Goal: Navigation & Orientation: Find specific page/section

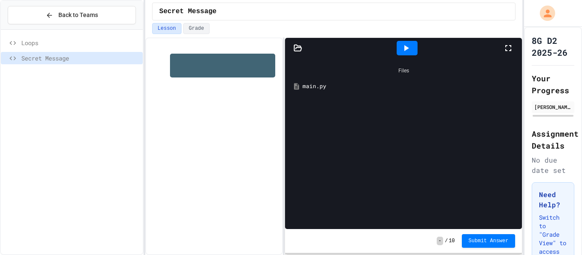
click at [67, 40] on span "Loops" at bounding box center [80, 42] width 118 height 9
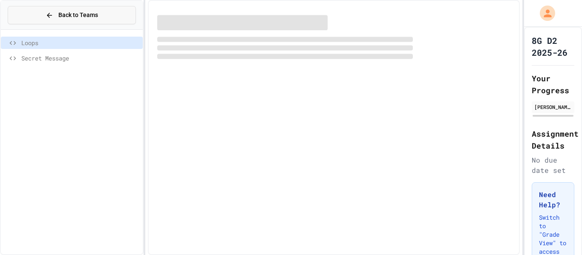
click at [94, 23] on button "Back to Teams" at bounding box center [72, 15] width 128 height 18
